Goal: Navigation & Orientation: Find specific page/section

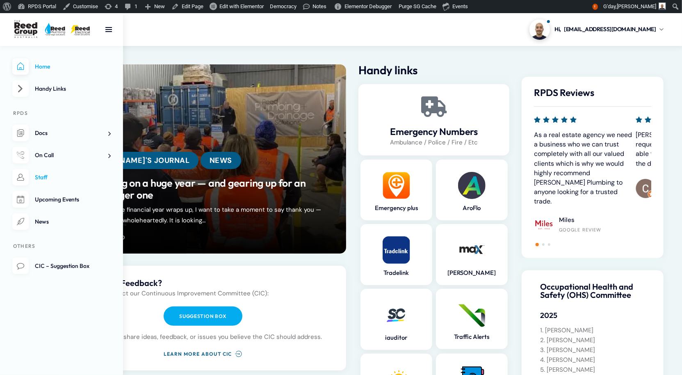
click at [30, 186] on link "Staff" at bounding box center [61, 177] width 98 height 17
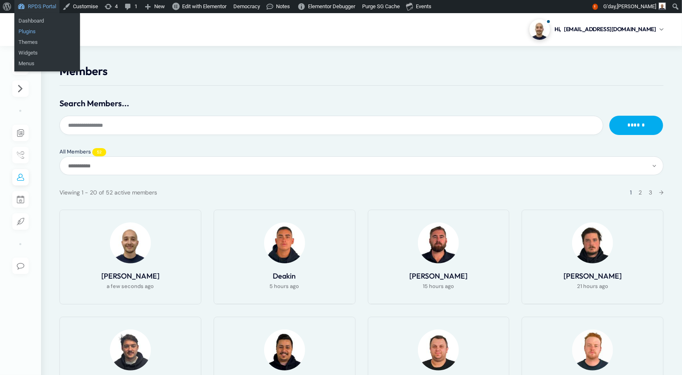
click at [17, 28] on link "Plugins" at bounding box center [47, 31] width 66 height 11
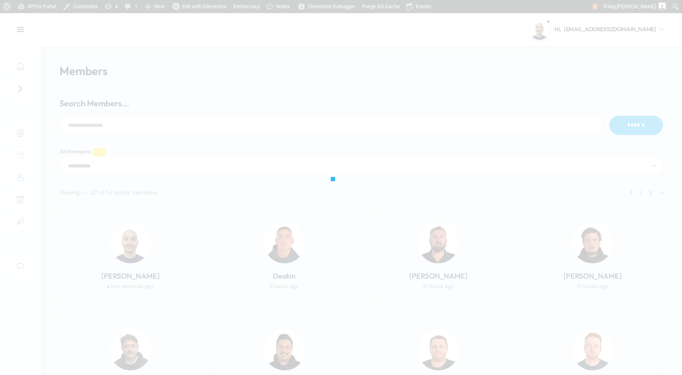
click at [10, 9] on div at bounding box center [341, 187] width 682 height 375
click at [7, 7] on div at bounding box center [341, 187] width 682 height 375
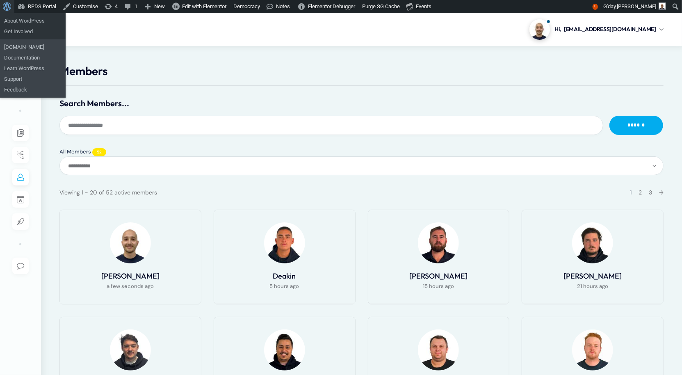
click at [14, 5] on link "About WordPress" at bounding box center [7, 6] width 14 height 13
